Goal: Transaction & Acquisition: Purchase product/service

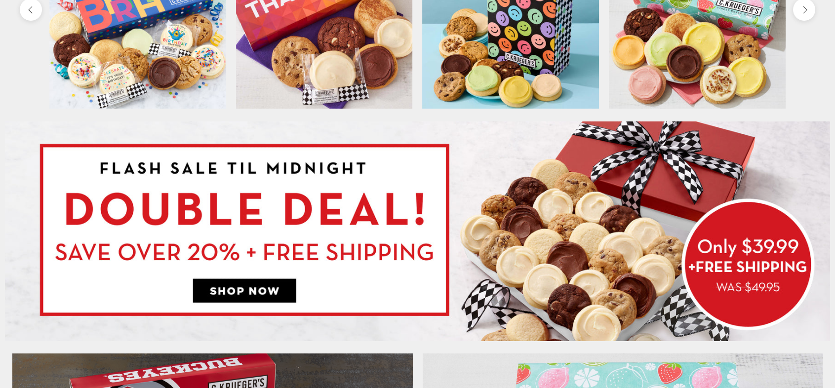
scroll to position [494, 0]
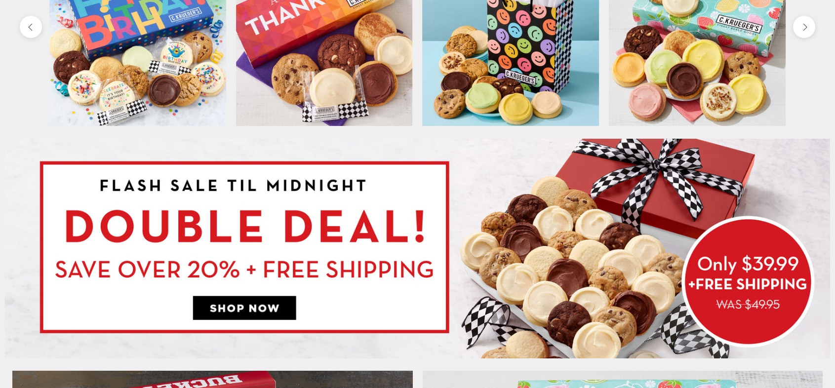
click at [744, 295] on img at bounding box center [417, 249] width 825 height 220
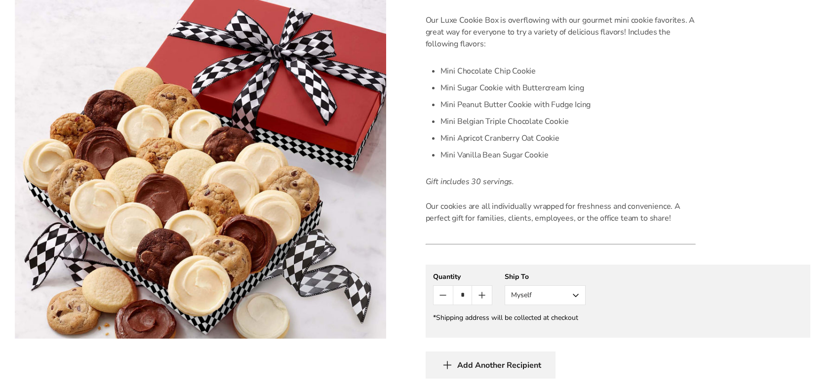
scroll to position [296, 0]
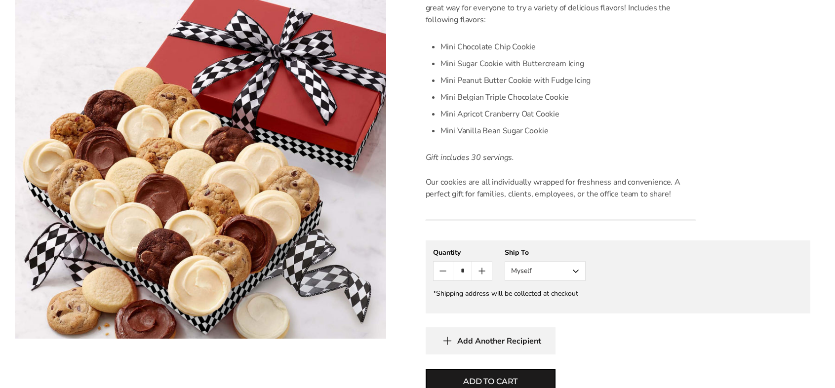
click at [575, 272] on button "Myself" at bounding box center [545, 271] width 81 height 20
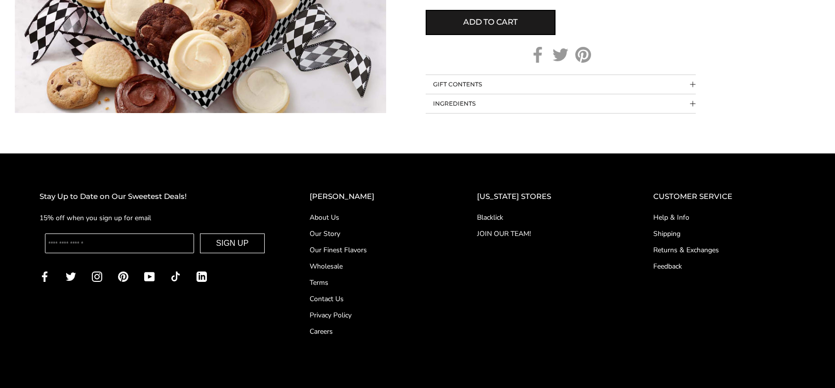
scroll to position [657, 0]
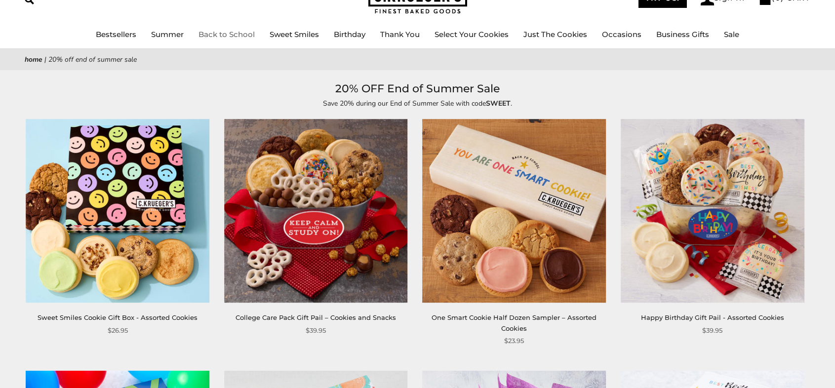
scroll to position [49, 0]
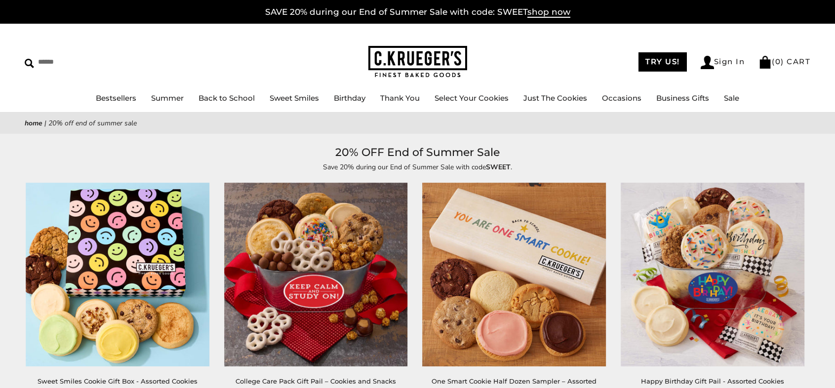
click at [403, 14] on link "SAVE 20% during our End of Summer Sale with code: SWEET shop now" at bounding box center [417, 12] width 305 height 11
click at [533, 16] on span "shop now" at bounding box center [549, 12] width 43 height 11
drag, startPoint x: 0, startPoint y: 0, endPoint x: 533, endPoint y: 17, distance: 533.3
click at [533, 17] on span "shop now" at bounding box center [549, 12] width 43 height 11
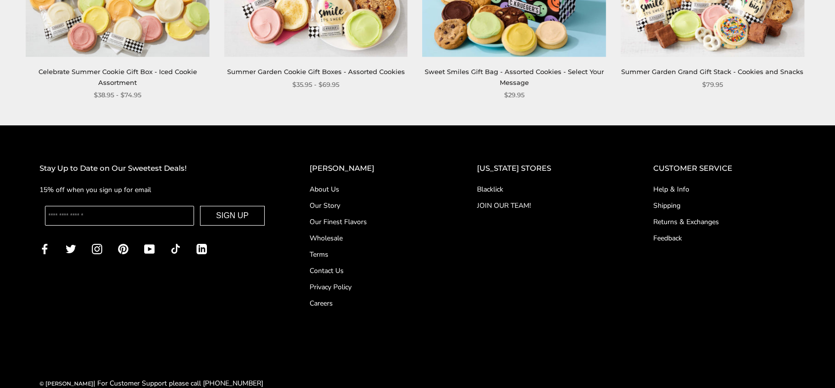
scroll to position [1318, 0]
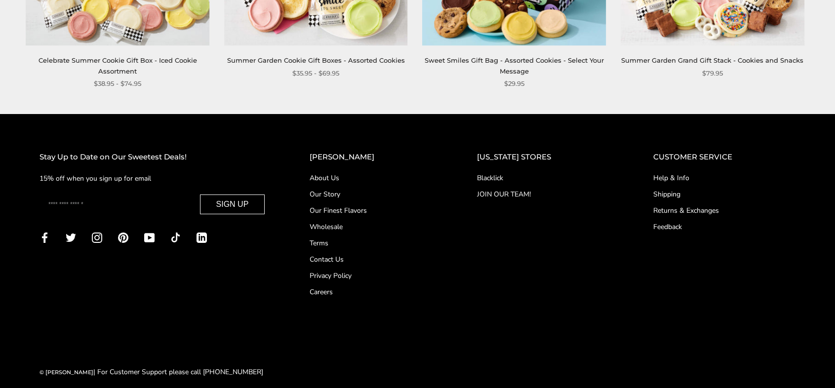
click at [109, 197] on input "Enter your email" at bounding box center [119, 205] width 149 height 20
type input "**********"
click at [265, 199] on button "SIGN UP" at bounding box center [232, 205] width 65 height 20
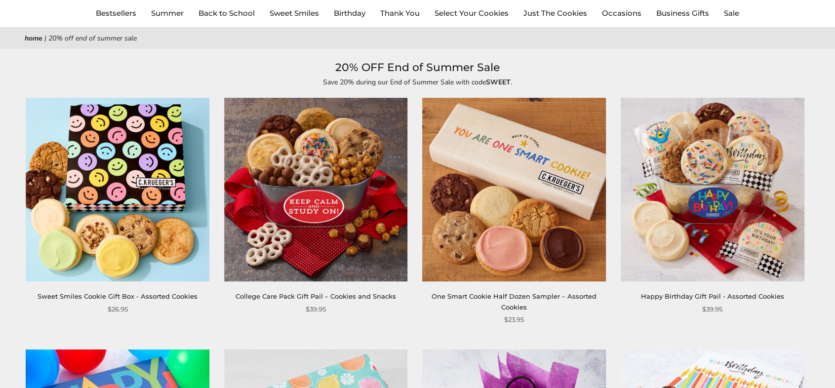
scroll to position [0, 0]
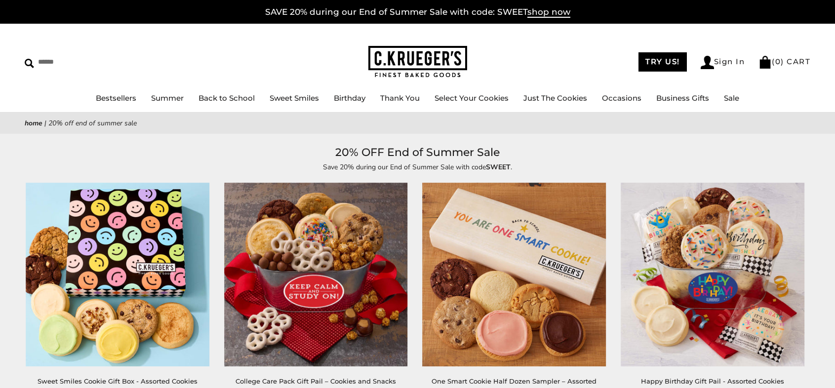
click at [465, 10] on link "SAVE 20% during our End of Summer Sale with code: SWEET shop now" at bounding box center [417, 12] width 305 height 11
click at [723, 64] on link "Sign In" at bounding box center [723, 62] width 44 height 13
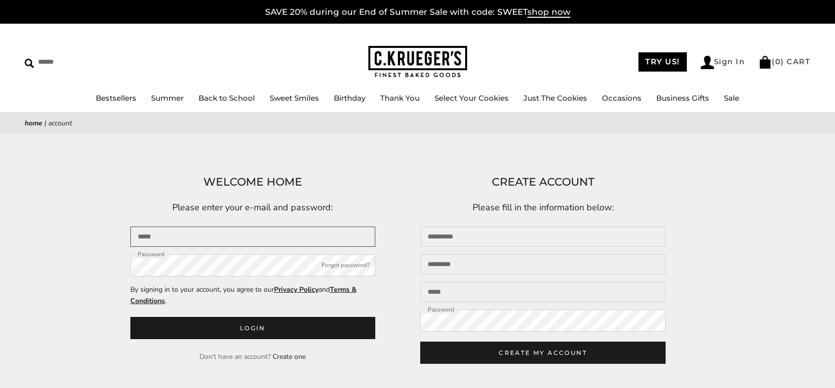
click at [193, 237] on input "Email" at bounding box center [253, 237] width 246 height 20
click at [472, 243] on input "First name" at bounding box center [543, 237] width 246 height 20
click at [165, 242] on input "Email" at bounding box center [253, 237] width 246 height 20
click at [171, 239] on input "**********" at bounding box center [253, 237] width 246 height 20
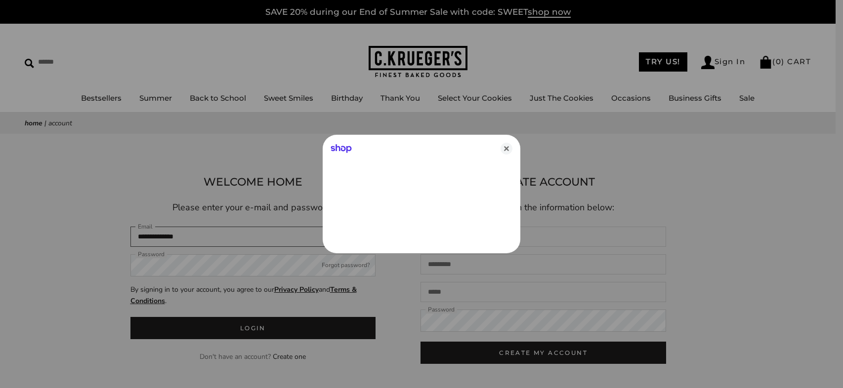
type input "**********"
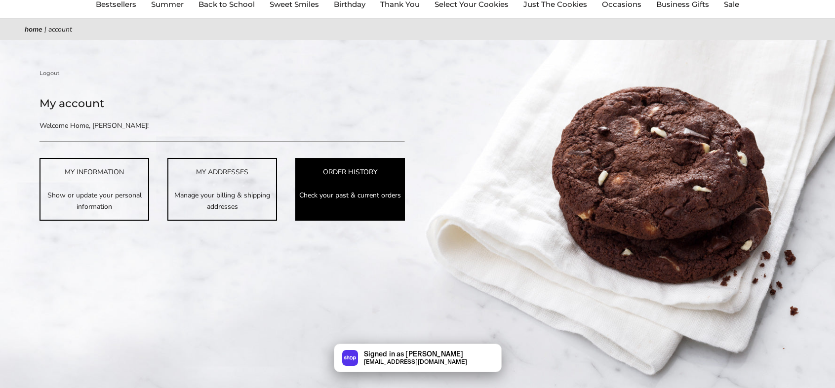
scroll to position [99, 0]
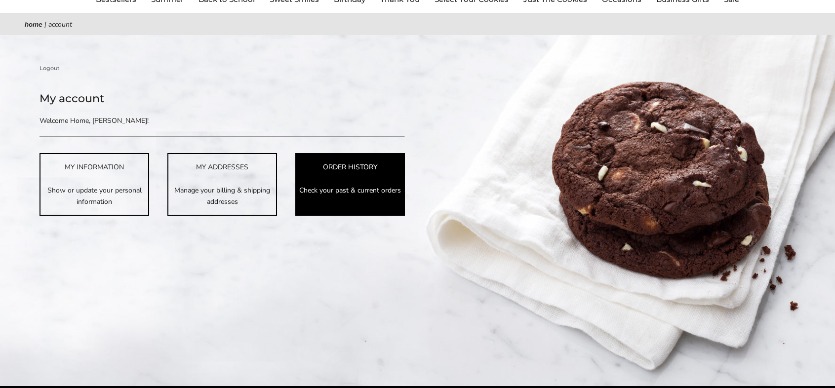
click at [342, 193] on p "Check your past & current orders" at bounding box center [350, 190] width 108 height 11
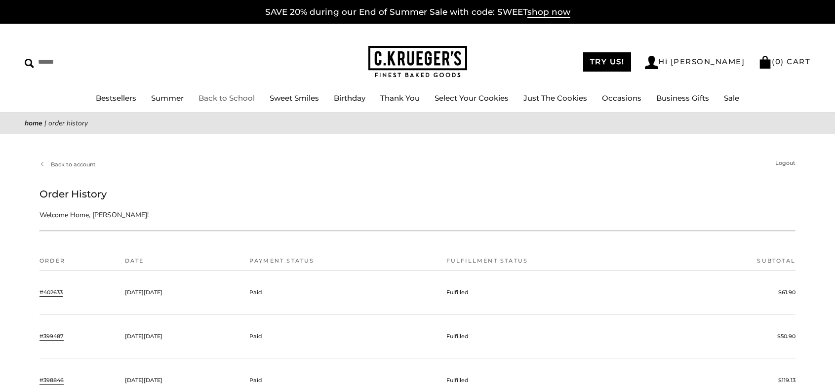
click at [247, 103] on ul "Bestsellers Summer Summer Vibes Summer Garden Hello Sunshine Patriotic Back to …" at bounding box center [417, 103] width 835 height 22
click at [447, 14] on link "SAVE 20% during our End of Summer Sale with code: SWEET shop now" at bounding box center [417, 12] width 305 height 11
click at [448, 14] on link "SAVE 20% during our End of Summer Sale with code: SWEET shop now" at bounding box center [417, 12] width 305 height 11
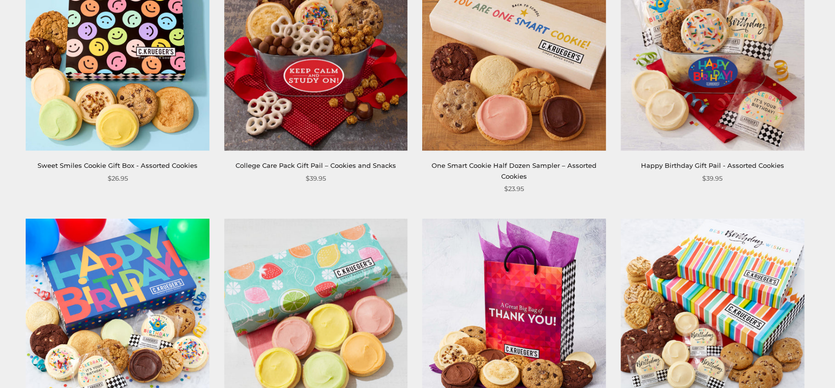
scroll to position [198, 0]
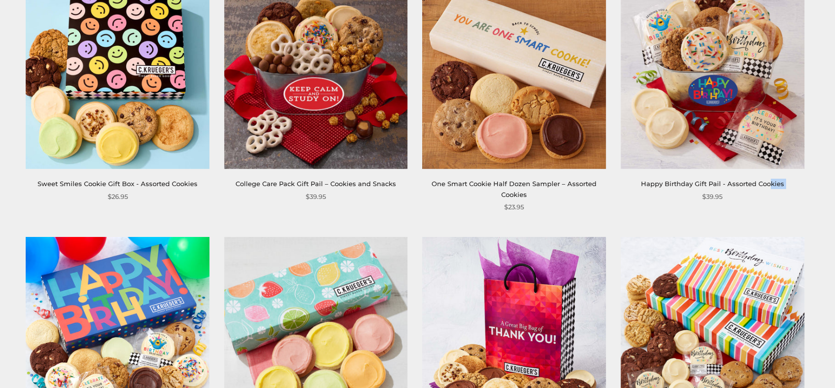
drag, startPoint x: 662, startPoint y: 198, endPoint x: 765, endPoint y: 195, distance: 102.8
click at [772, 189] on div "Happy Birthday Gift Pail - Assorted Cookies $39.95" at bounding box center [713, 190] width 184 height 23
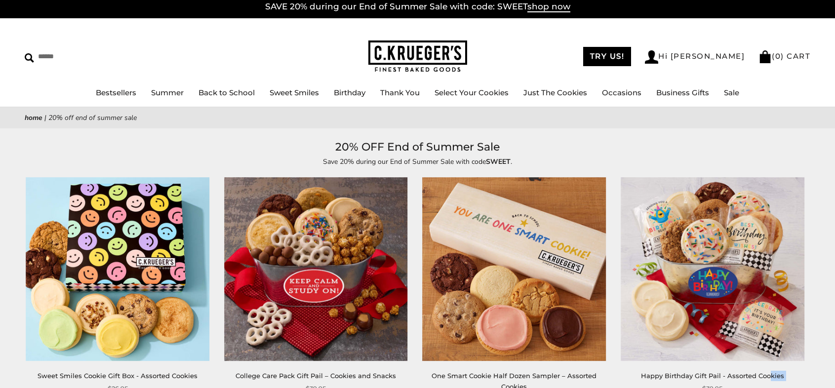
scroll to position [0, 0]
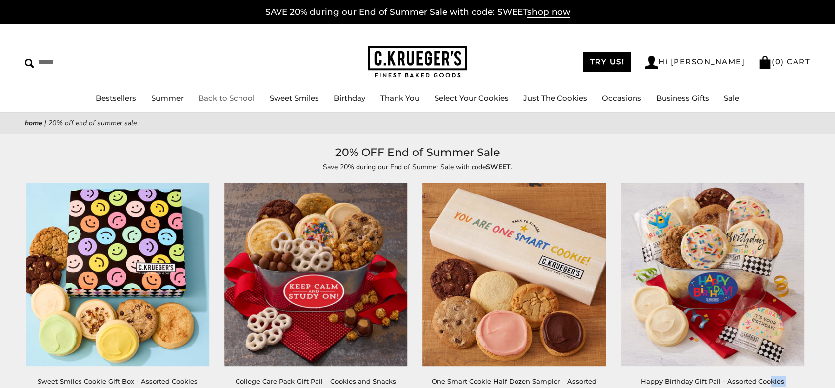
click at [237, 99] on link "Back to School" at bounding box center [227, 97] width 56 height 9
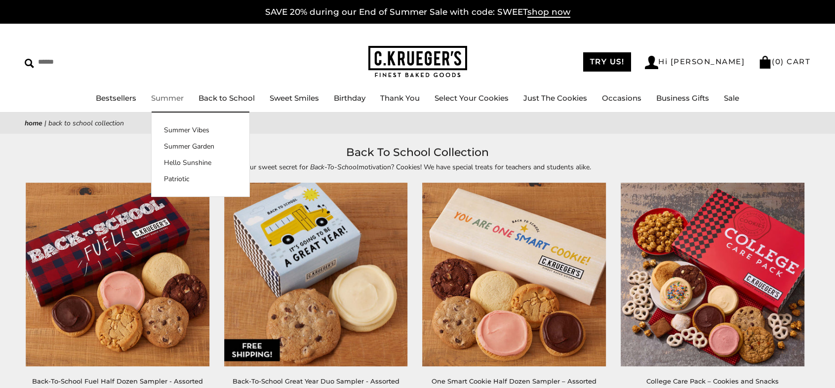
click at [167, 97] on link "Summer" at bounding box center [167, 97] width 33 height 9
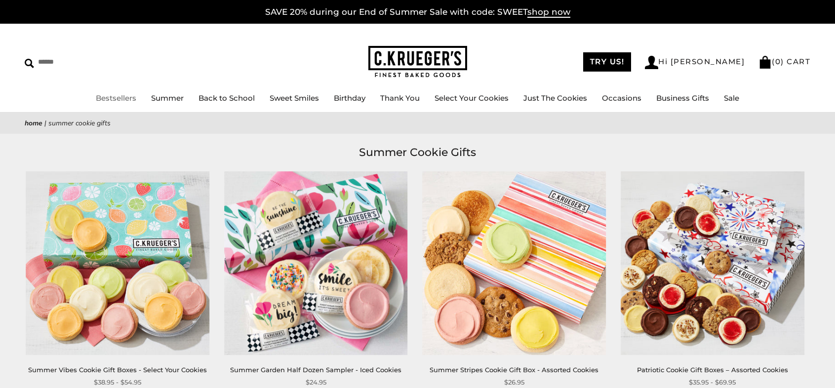
click at [120, 100] on link "Bestsellers" at bounding box center [116, 97] width 41 height 9
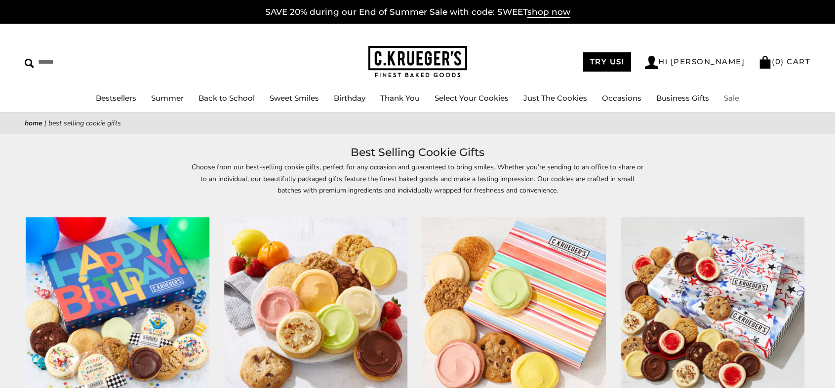
click at [740, 101] on link "Sale" at bounding box center [731, 97] width 15 height 9
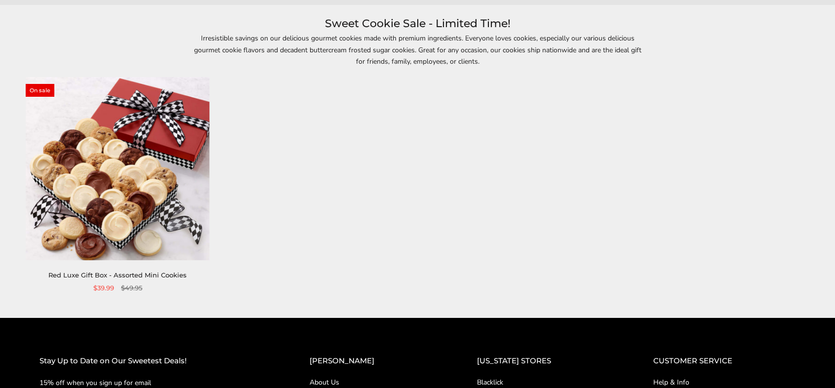
scroll to position [148, 0]
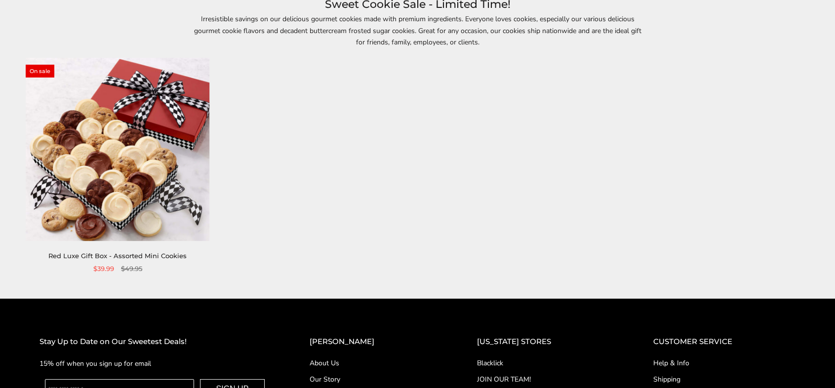
click at [153, 190] on img at bounding box center [118, 150] width 184 height 184
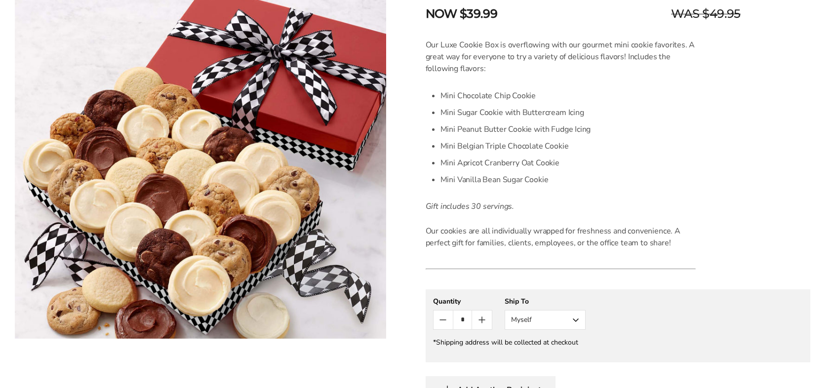
scroll to position [247, 0]
click at [574, 320] on button "Myself" at bounding box center [545, 321] width 81 height 20
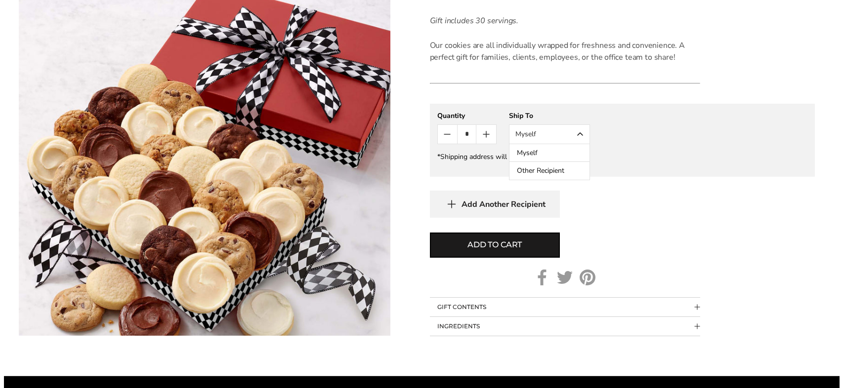
scroll to position [445, 0]
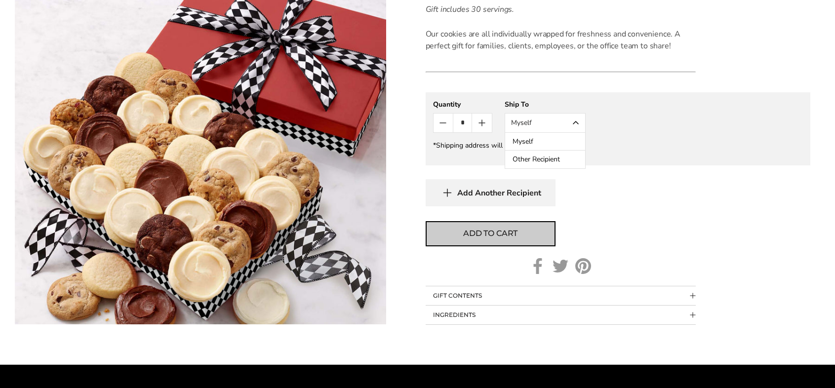
click at [479, 232] on span "Add to cart" at bounding box center [490, 234] width 54 height 12
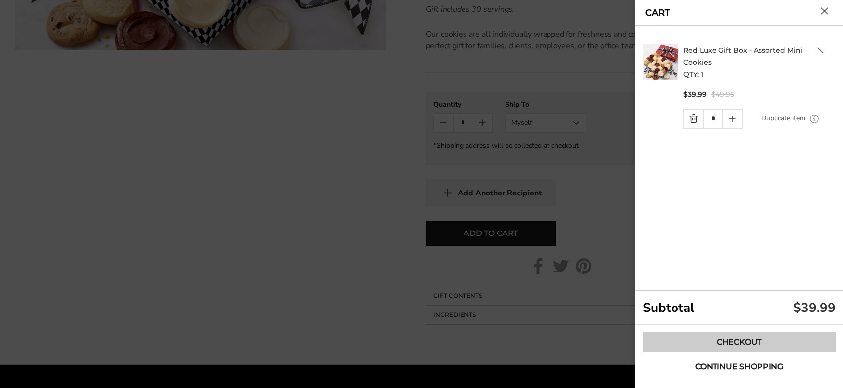
click at [744, 343] on link "Checkout" at bounding box center [739, 342] width 193 height 20
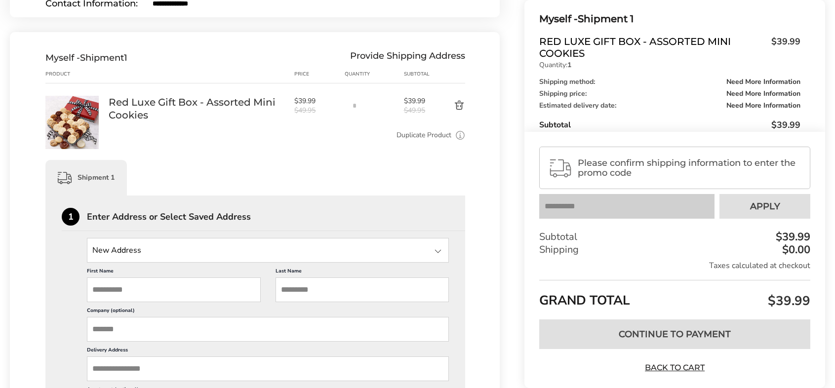
scroll to position [148, 0]
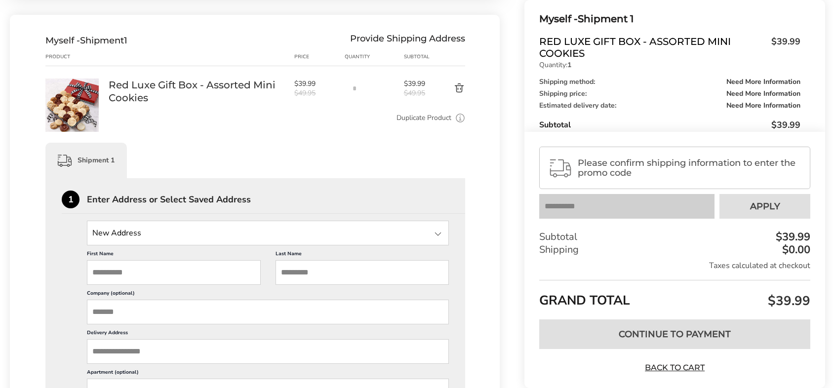
click at [139, 272] on input "First Name" at bounding box center [174, 272] width 174 height 25
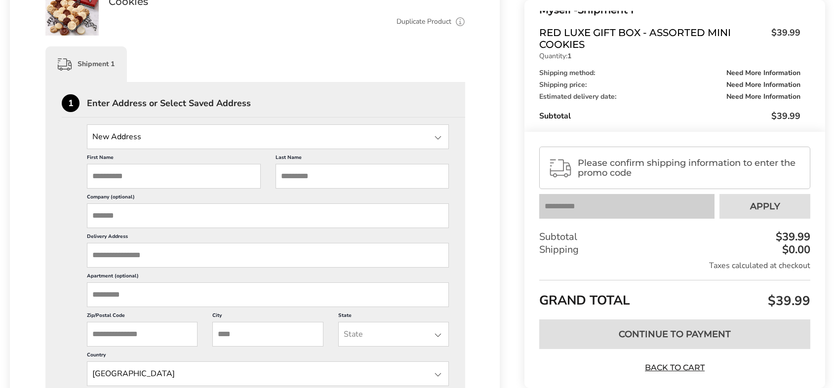
scroll to position [247, 0]
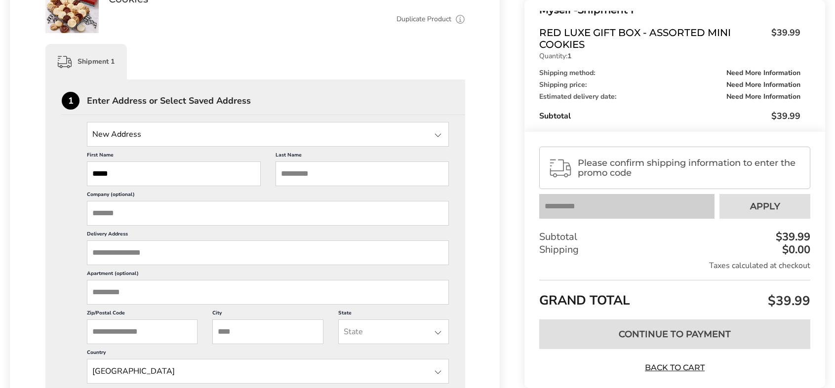
type input "*****"
click at [102, 173] on input "*****" at bounding box center [174, 174] width 174 height 25
type input "******"
click at [159, 255] on input "Delivery Address" at bounding box center [268, 253] width 362 height 25
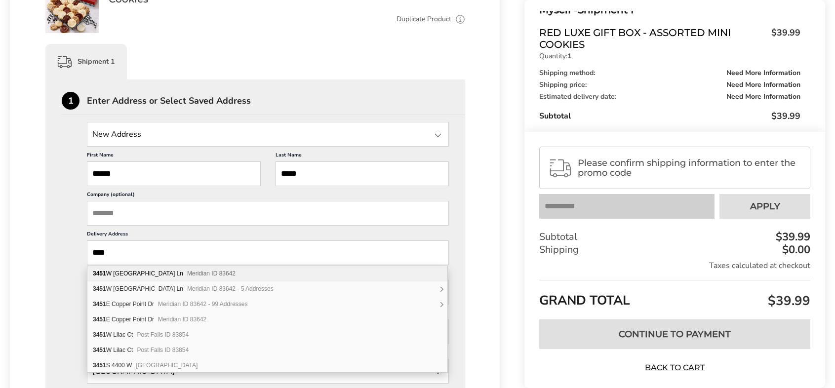
click at [141, 260] on input "****" at bounding box center [268, 253] width 362 height 25
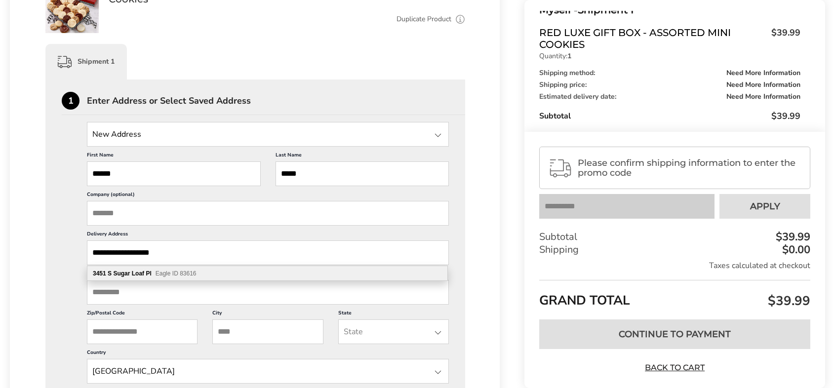
click at [172, 275] on span "Eagle ID 83616" at bounding box center [176, 273] width 41 height 7
type input "**********"
type input "*****"
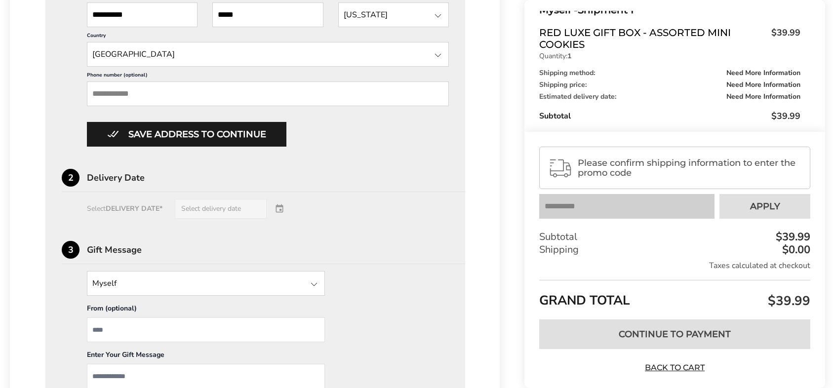
scroll to position [593, 0]
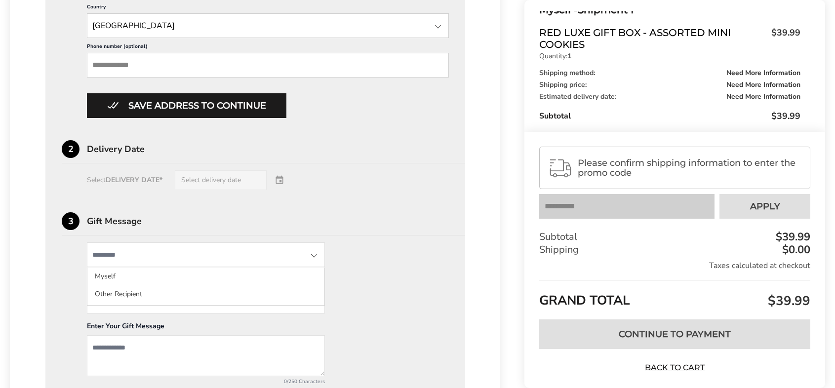
click at [118, 255] on input "State" at bounding box center [206, 255] width 238 height 25
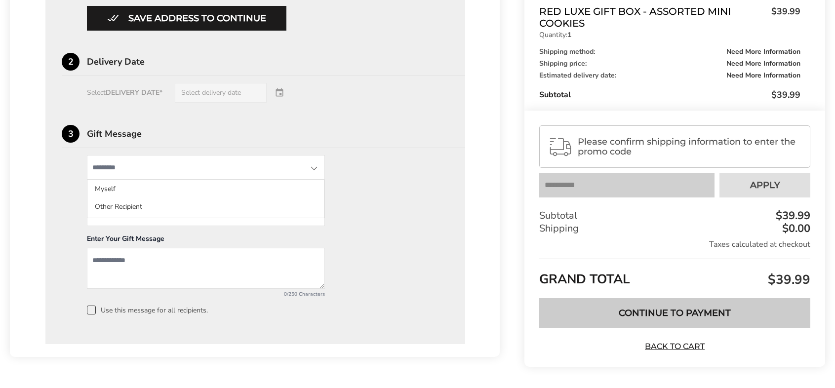
scroll to position [713, 0]
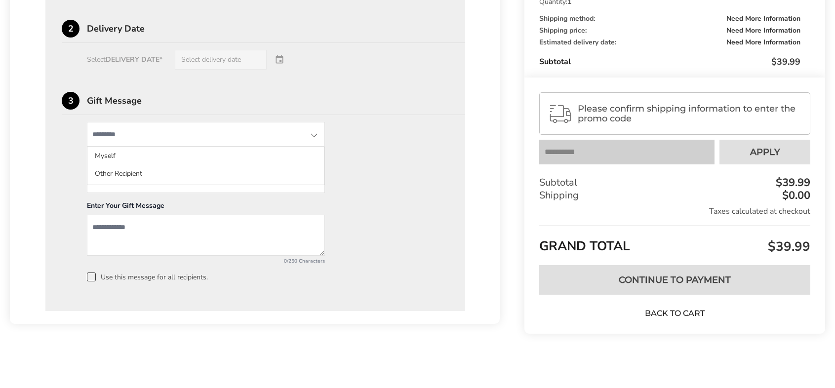
click at [684, 315] on link "Back to Cart" at bounding box center [675, 313] width 69 height 11
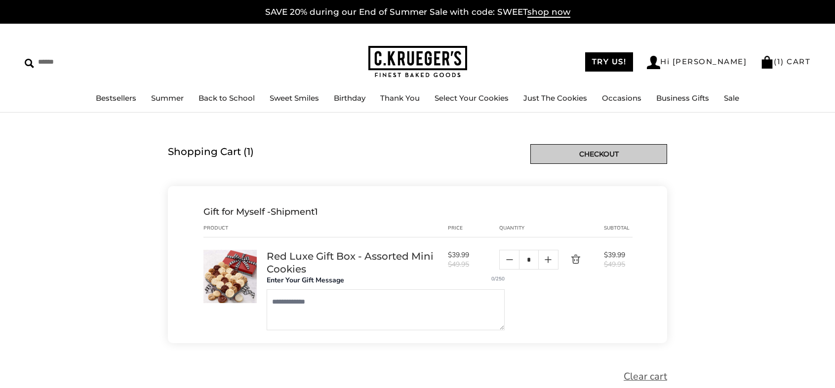
click at [612, 155] on link "Checkout" at bounding box center [599, 154] width 137 height 20
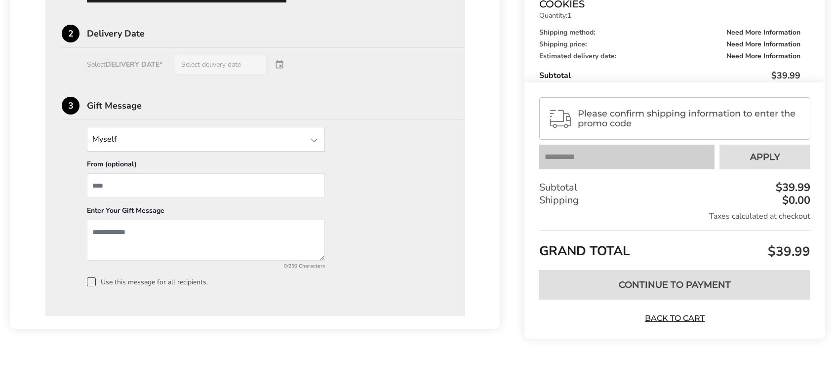
scroll to position [713, 0]
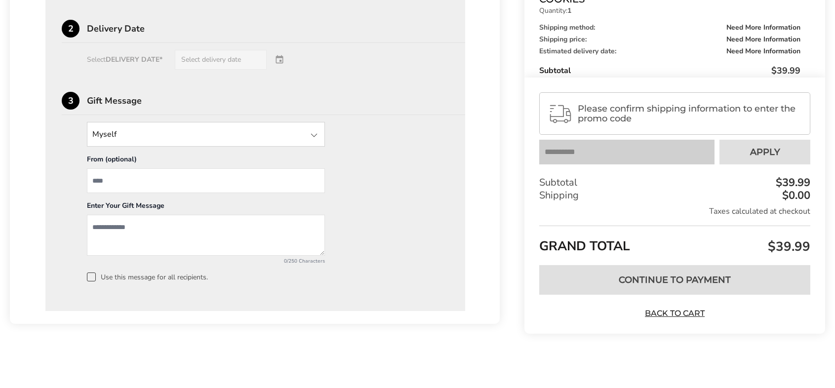
click at [616, 247] on div "GRAND TOTAL $39.99" at bounding box center [674, 242] width 271 height 32
drag, startPoint x: 797, startPoint y: 234, endPoint x: 794, endPoint y: 228, distance: 6.6
click at [797, 234] on div "GRAND TOTAL $39.99" at bounding box center [674, 242] width 271 height 32
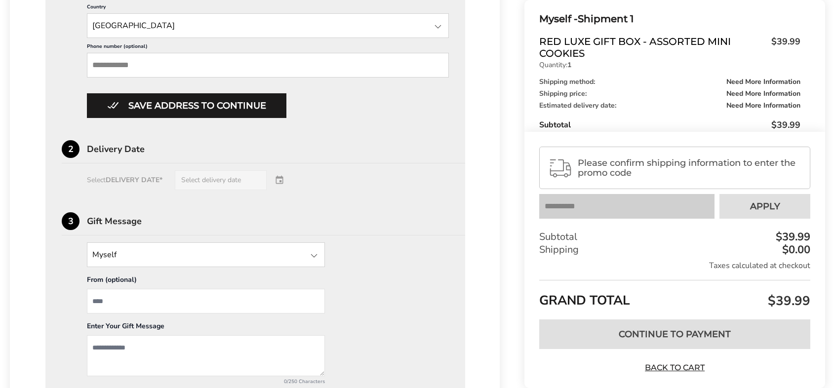
scroll to position [565, 0]
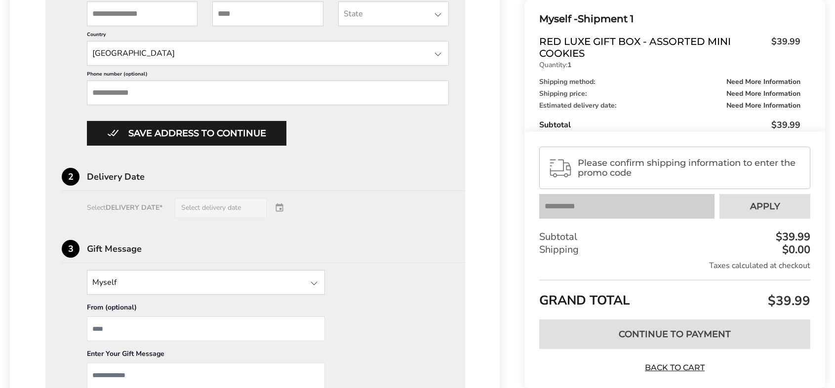
click at [195, 204] on div "Select DELIVERY DATE* Select delivery date" at bounding box center [255, 208] width 387 height 20
click at [216, 206] on div "Select DELIVERY DATE* Select delivery date" at bounding box center [255, 208] width 387 height 20
click at [195, 204] on div "Select DELIVERY DATE* Select delivery date" at bounding box center [255, 208] width 387 height 20
click at [204, 212] on div "Select DELIVERY DATE* Select delivery date" at bounding box center [255, 208] width 387 height 20
click at [189, 211] on div "Select DELIVERY DATE* Select delivery date" at bounding box center [255, 208] width 387 height 20
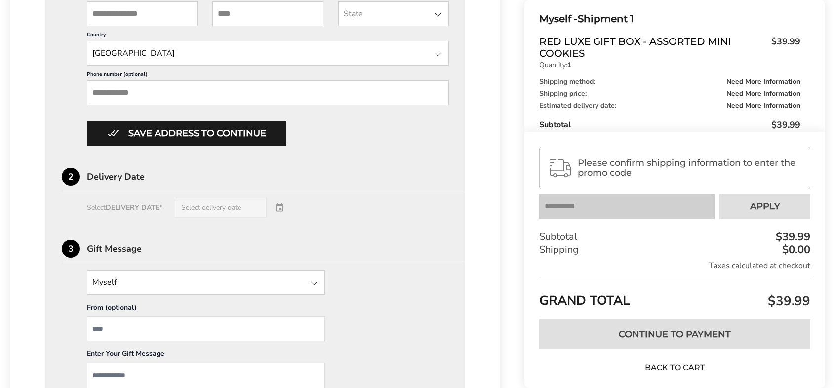
click at [194, 210] on div "Select DELIVERY DATE* Select delivery date" at bounding box center [255, 208] width 387 height 20
click at [201, 204] on div "Select DELIVERY DATE* Select delivery date" at bounding box center [255, 208] width 387 height 20
click at [258, 210] on div "Select DELIVERY DATE* Select delivery date" at bounding box center [255, 208] width 387 height 20
drag, startPoint x: 257, startPoint y: 210, endPoint x: 145, endPoint y: 210, distance: 112.1
click at [147, 210] on div "Select DELIVERY DATE* Select delivery date" at bounding box center [255, 208] width 387 height 20
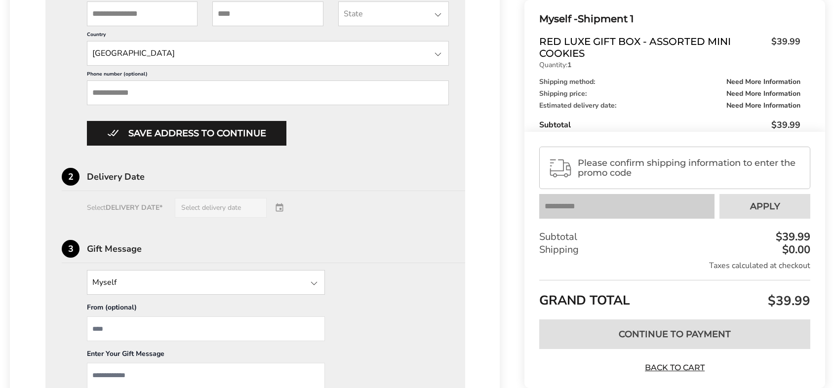
click at [113, 178] on div "Delivery Date" at bounding box center [276, 176] width 378 height 9
click at [165, 175] on div "Delivery Date" at bounding box center [276, 176] width 378 height 9
click at [163, 164] on div "1 Enter Address or Select Saved Address New Address New Address Erin C. Brown, …" at bounding box center [255, 102] width 387 height 656
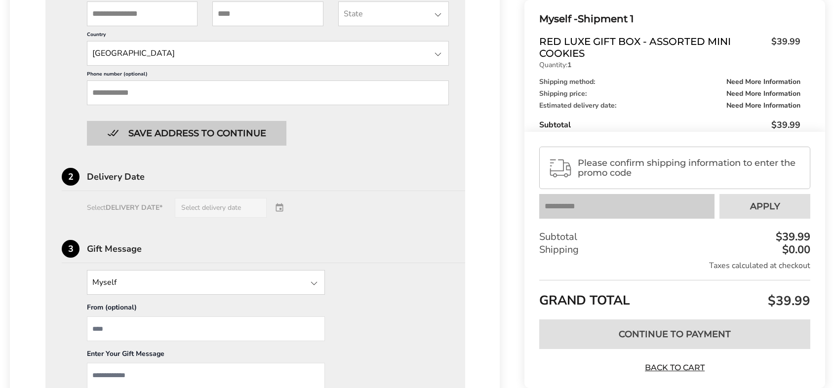
click at [175, 135] on button "Save address to continue" at bounding box center [187, 133] width 200 height 25
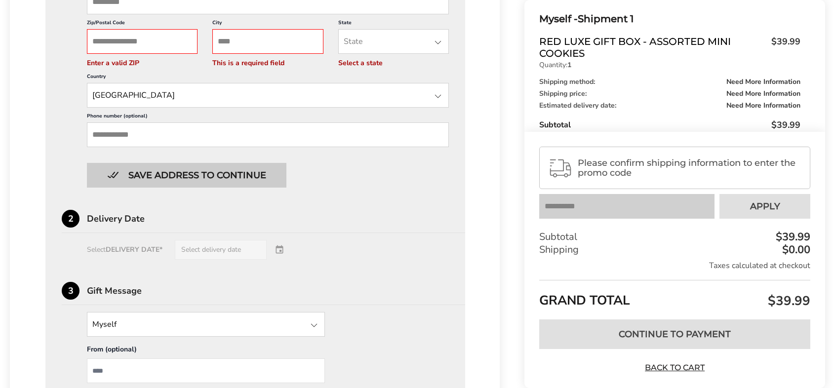
click at [193, 176] on button "Save address to continue" at bounding box center [187, 175] width 200 height 25
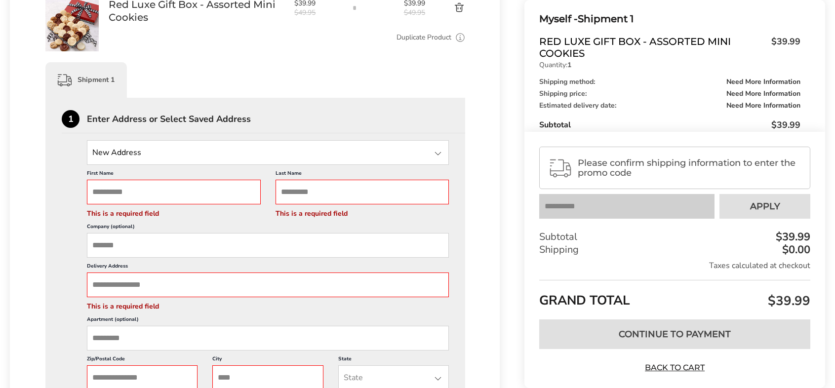
scroll to position [219, 0]
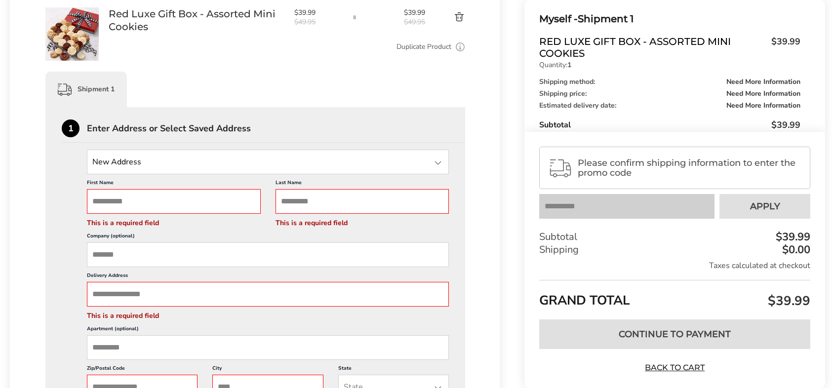
click at [142, 205] on input "First Name" at bounding box center [174, 201] width 174 height 25
type input "******"
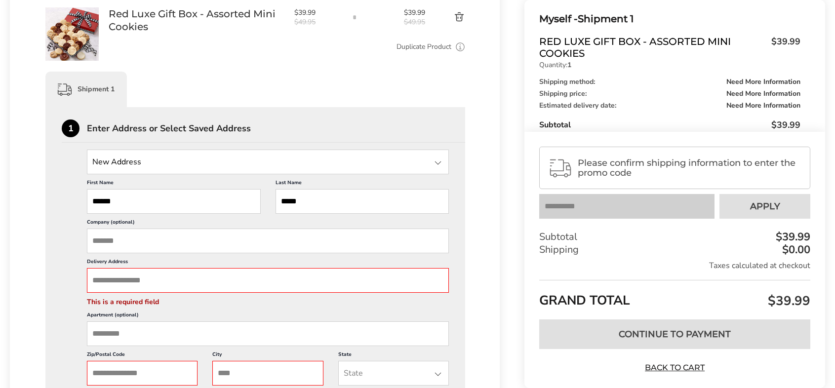
type input "*****"
click at [124, 276] on input "Delivery Address" at bounding box center [268, 280] width 362 height 25
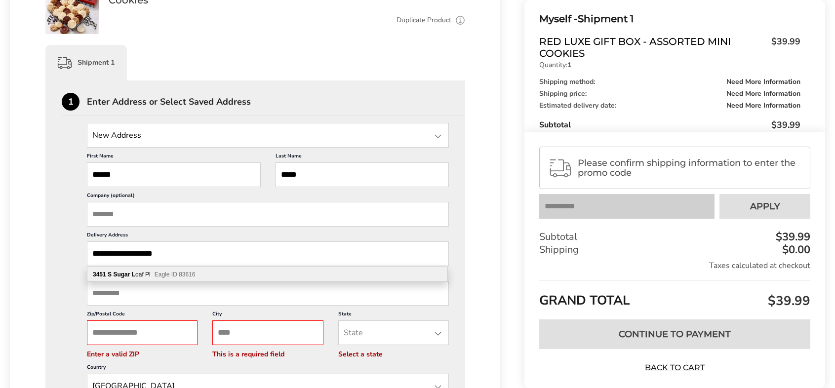
scroll to position [269, 0]
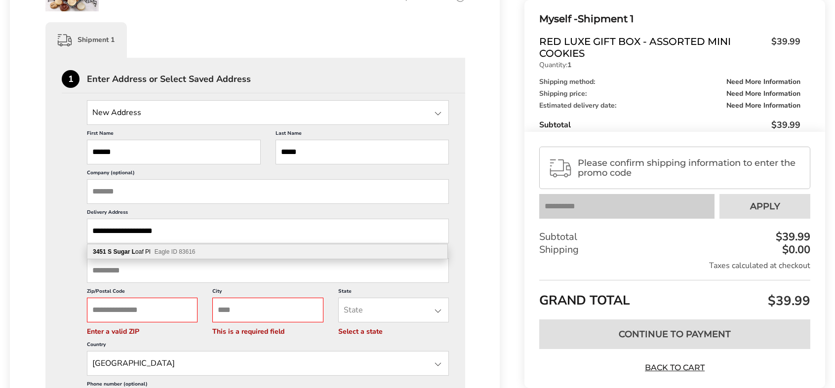
type input "**********"
click at [145, 310] on input "Zip/Postal Code" at bounding box center [142, 310] width 111 height 25
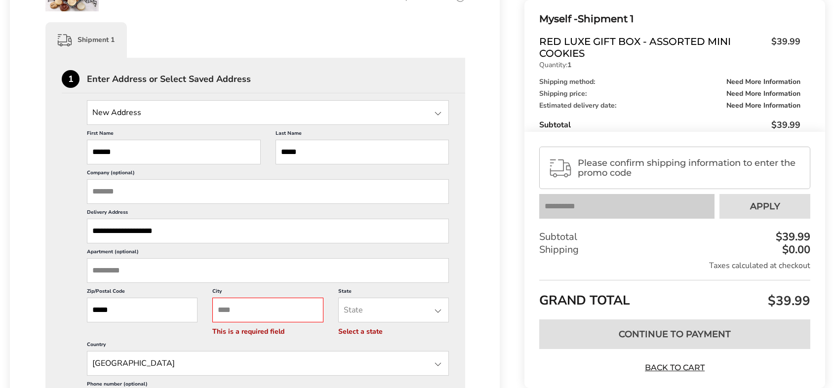
type input "*****"
click at [249, 310] on input "City" at bounding box center [267, 310] width 111 height 25
type input "*****"
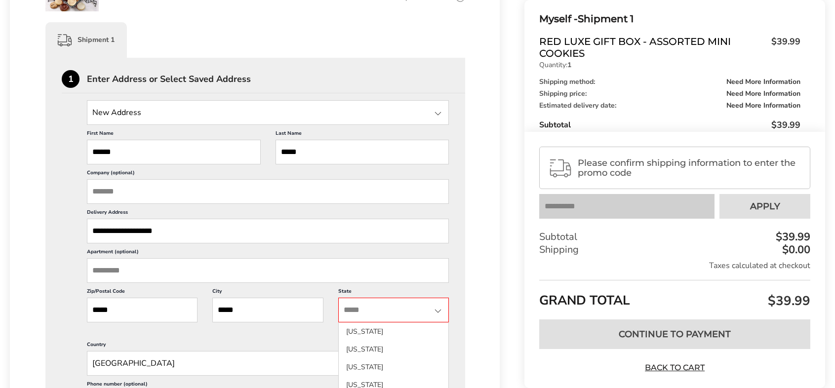
click at [356, 309] on input "State" at bounding box center [393, 310] width 111 height 25
click at [362, 343] on li "Idaho" at bounding box center [394, 352] width 110 height 18
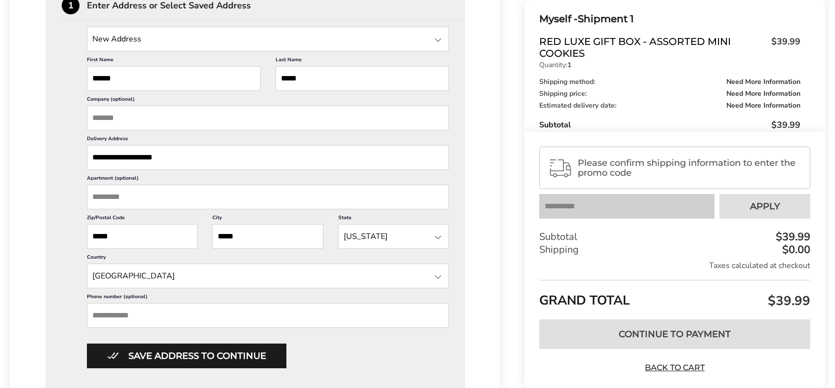
scroll to position [368, 0]
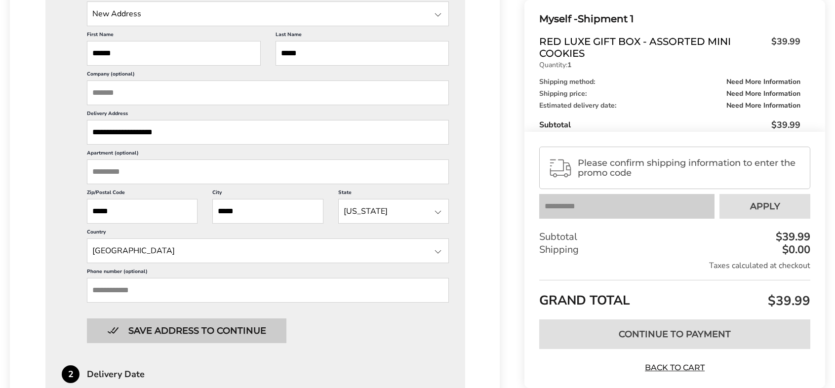
click at [258, 329] on button "Save address to continue" at bounding box center [187, 331] width 200 height 25
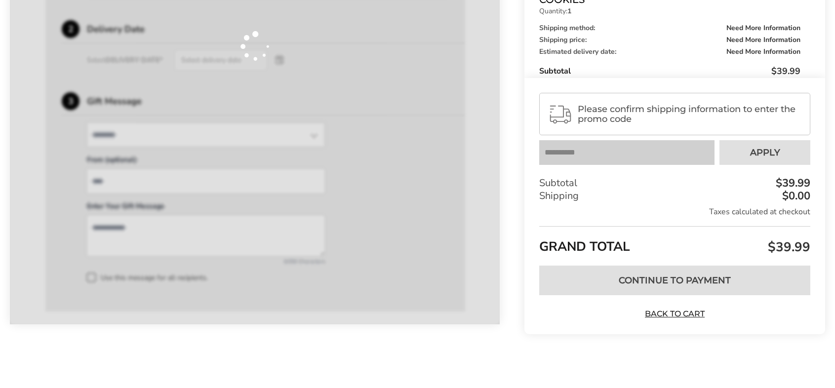
scroll to position [396, 0]
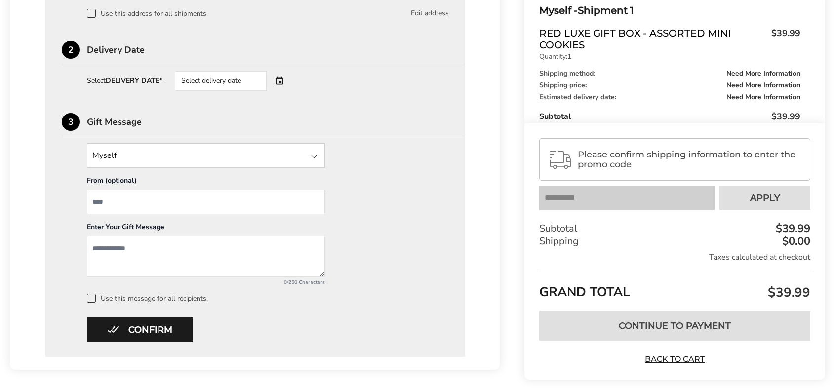
click at [196, 76] on div "Select delivery date" at bounding box center [221, 81] width 92 height 20
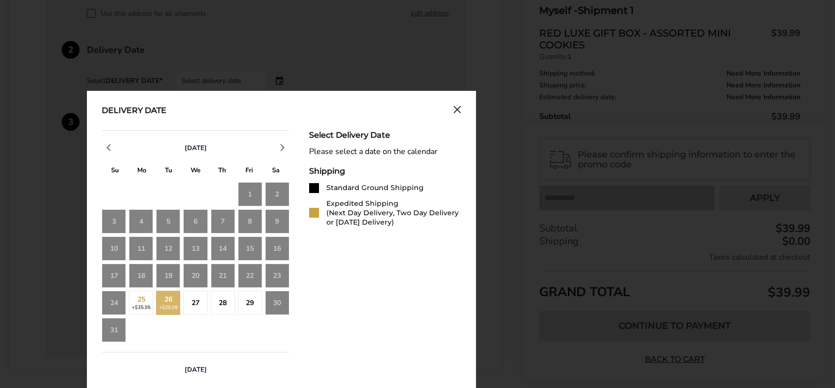
click at [174, 305] on div "26 +$29.95" at bounding box center [168, 303] width 24 height 24
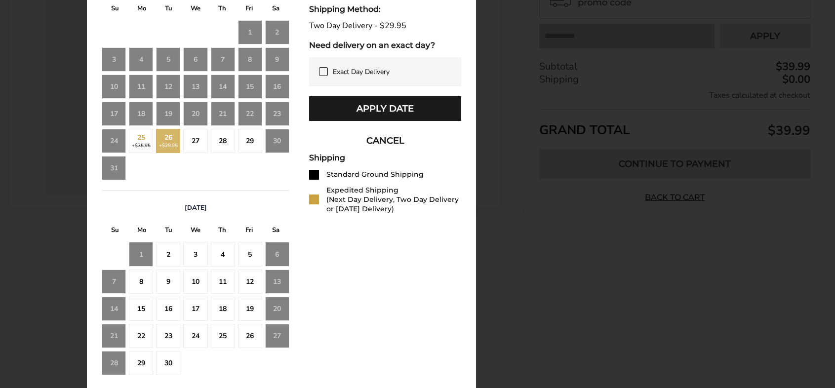
scroll to position [570, 0]
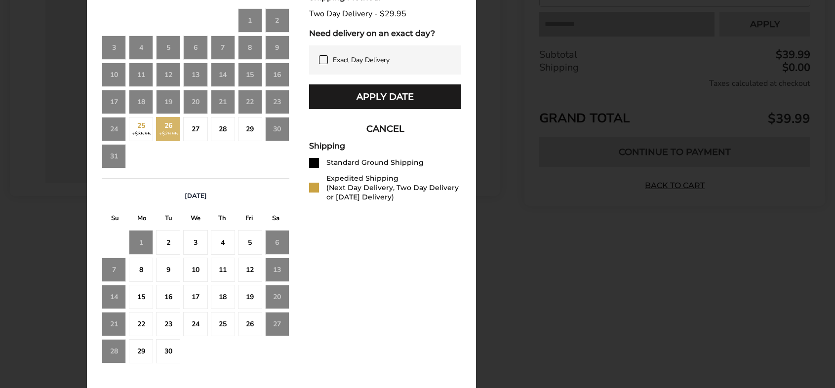
drag, startPoint x: 190, startPoint y: 244, endPoint x: 203, endPoint y: 243, distance: 12.9
click at [200, 244] on div "3" at bounding box center [195, 242] width 24 height 24
click at [329, 224] on div "Estimated Delivery Date: Arrives on: Sep 3, 2025 Shipping Method: Exact Day Del…" at bounding box center [385, 165] width 152 height 417
click at [288, 134] on div "August 2025 S M T W T F S 27 28 29 30 31 1 2 3 4 5 6 7 8 9 10 11 12 13 14 15 16…" at bounding box center [282, 165] width 360 height 417
click at [279, 128] on div "30" at bounding box center [277, 129] width 24 height 24
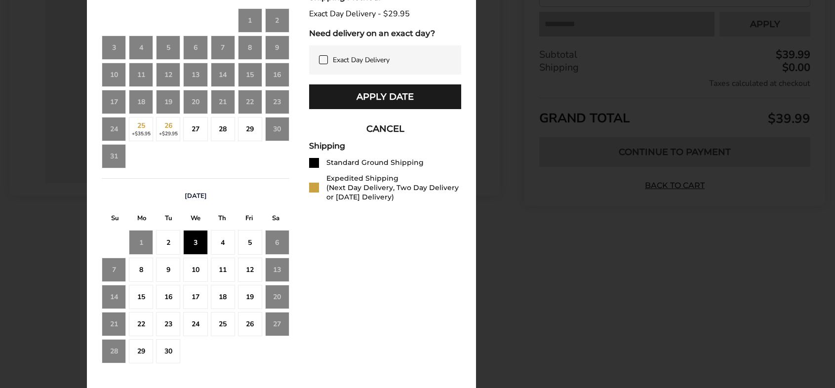
click at [278, 126] on div "30" at bounding box center [277, 129] width 24 height 24
click at [282, 130] on div "30" at bounding box center [277, 129] width 24 height 24
click at [363, 96] on button "Apply Date" at bounding box center [385, 96] width 152 height 25
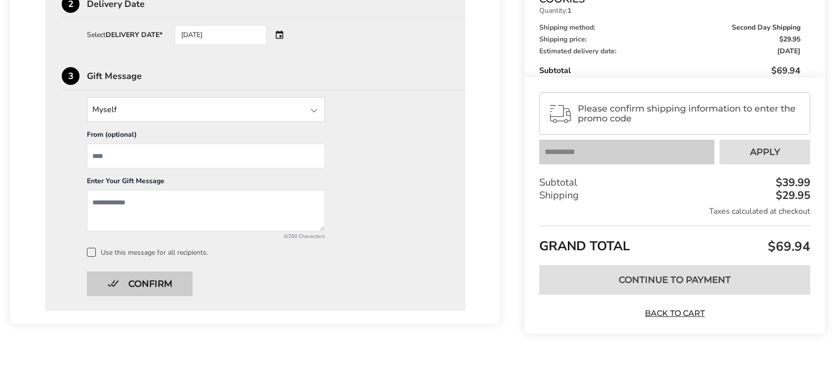
click at [191, 285] on button "Confirm" at bounding box center [140, 284] width 106 height 25
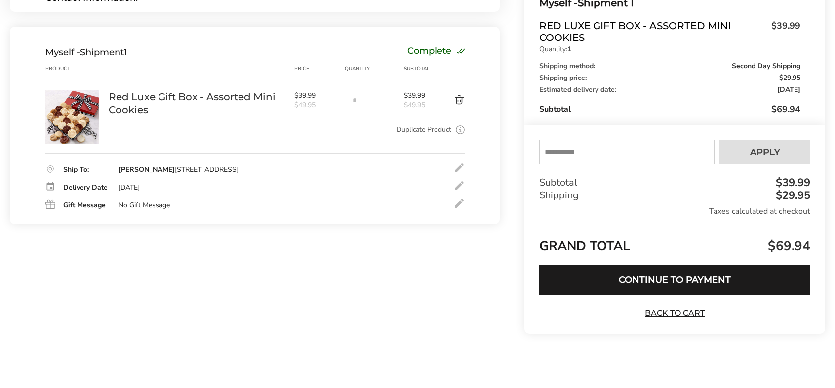
scroll to position [136, 0]
click at [659, 278] on button "Continue to Payment" at bounding box center [674, 280] width 271 height 30
